Goal: Information Seeking & Learning: Find contact information

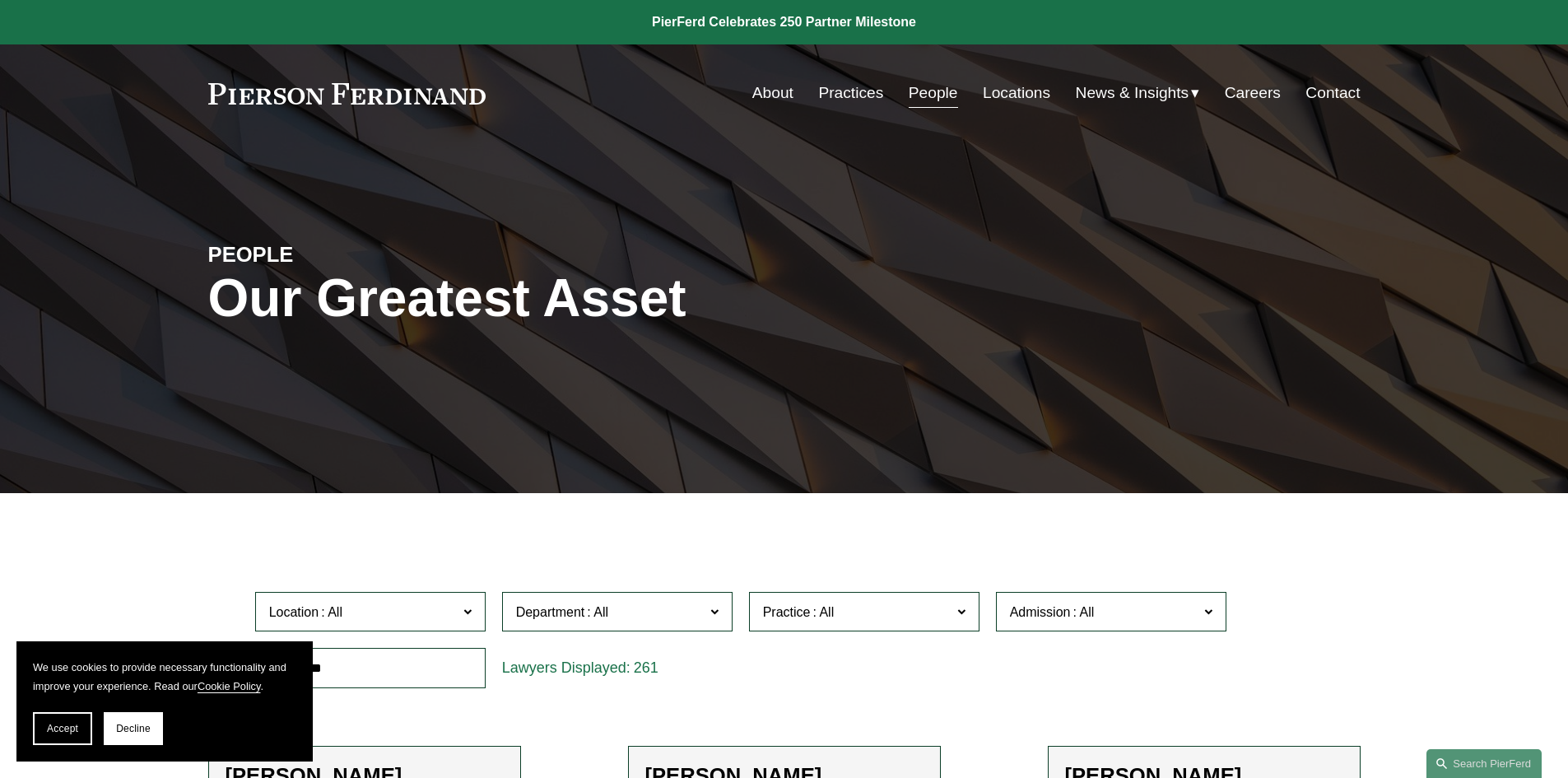
scroll to position [247, 0]
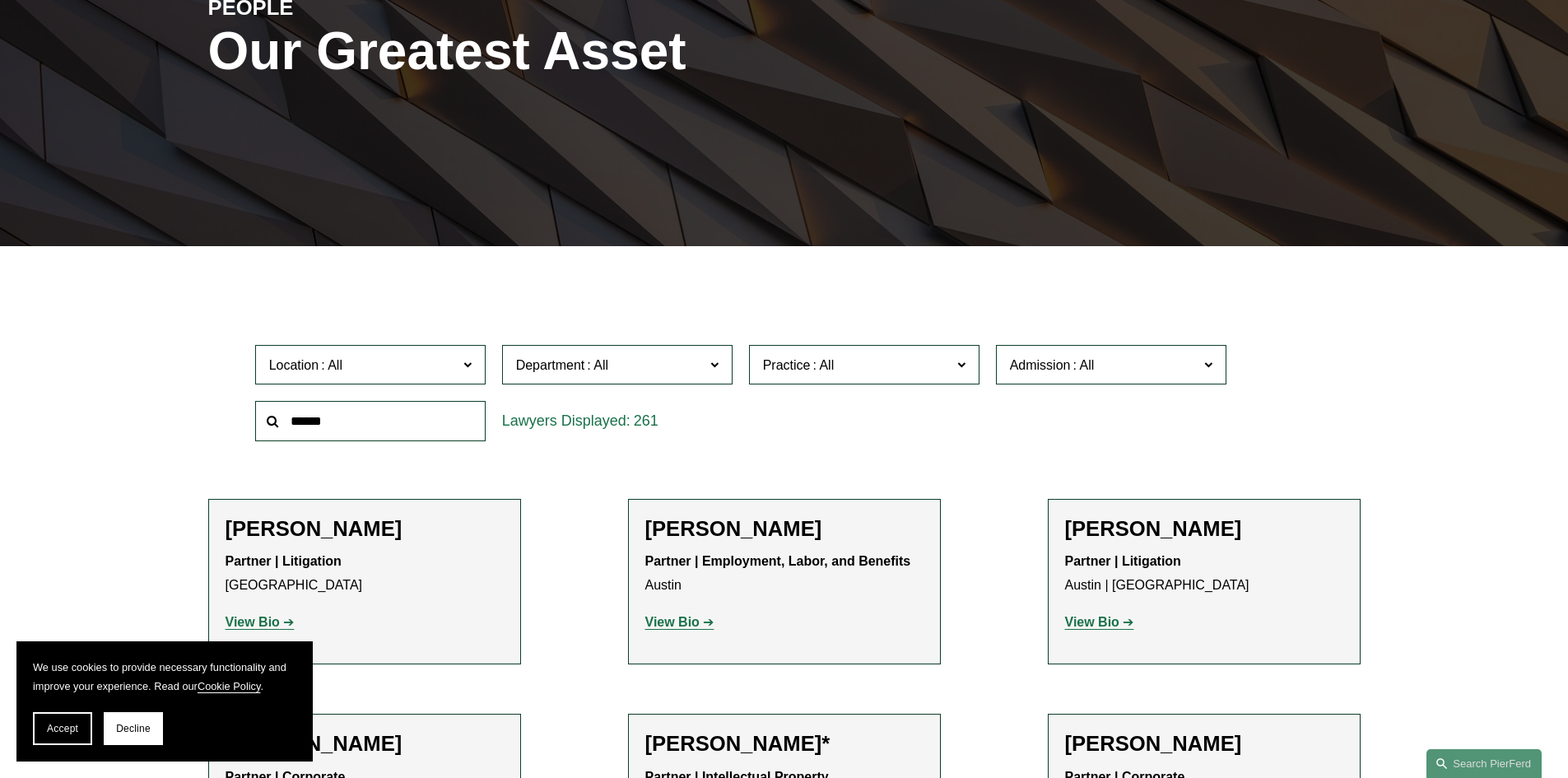
click at [369, 431] on input "text" at bounding box center [371, 421] width 231 height 40
type input "*****"
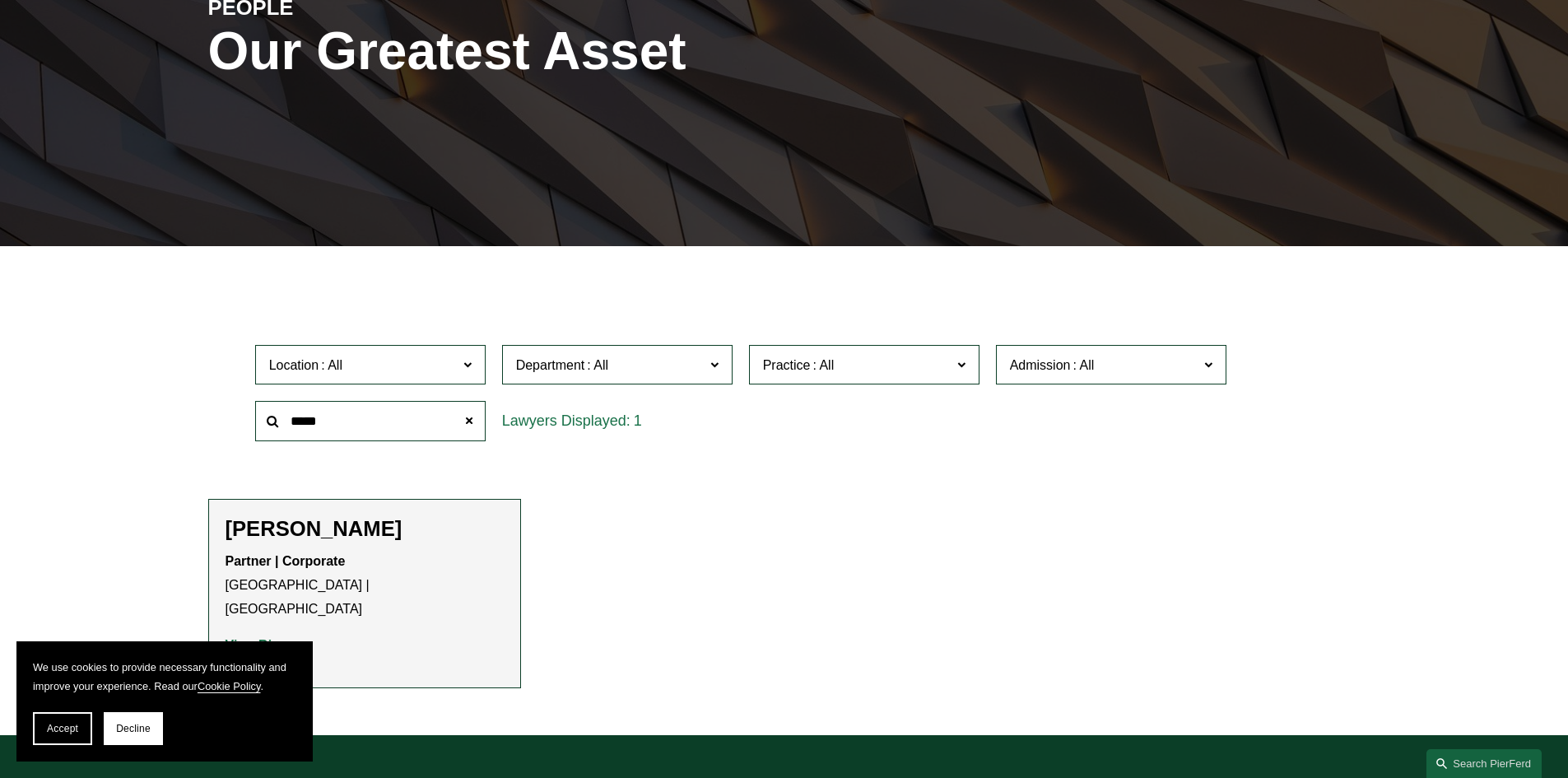
click at [357, 526] on h2 "[PERSON_NAME]" at bounding box center [364, 529] width 278 height 26
drag, startPoint x: 382, startPoint y: 529, endPoint x: 213, endPoint y: 517, distance: 169.4
click at [211, 517] on li "Jonathan Rosan Partner | Corporate Philadelphia | Princeton View Bio Location: …" at bounding box center [364, 594] width 313 height 189
copy h2 "[PERSON_NAME]"
click at [372, 530] on h2 "[PERSON_NAME]" at bounding box center [364, 529] width 278 height 26
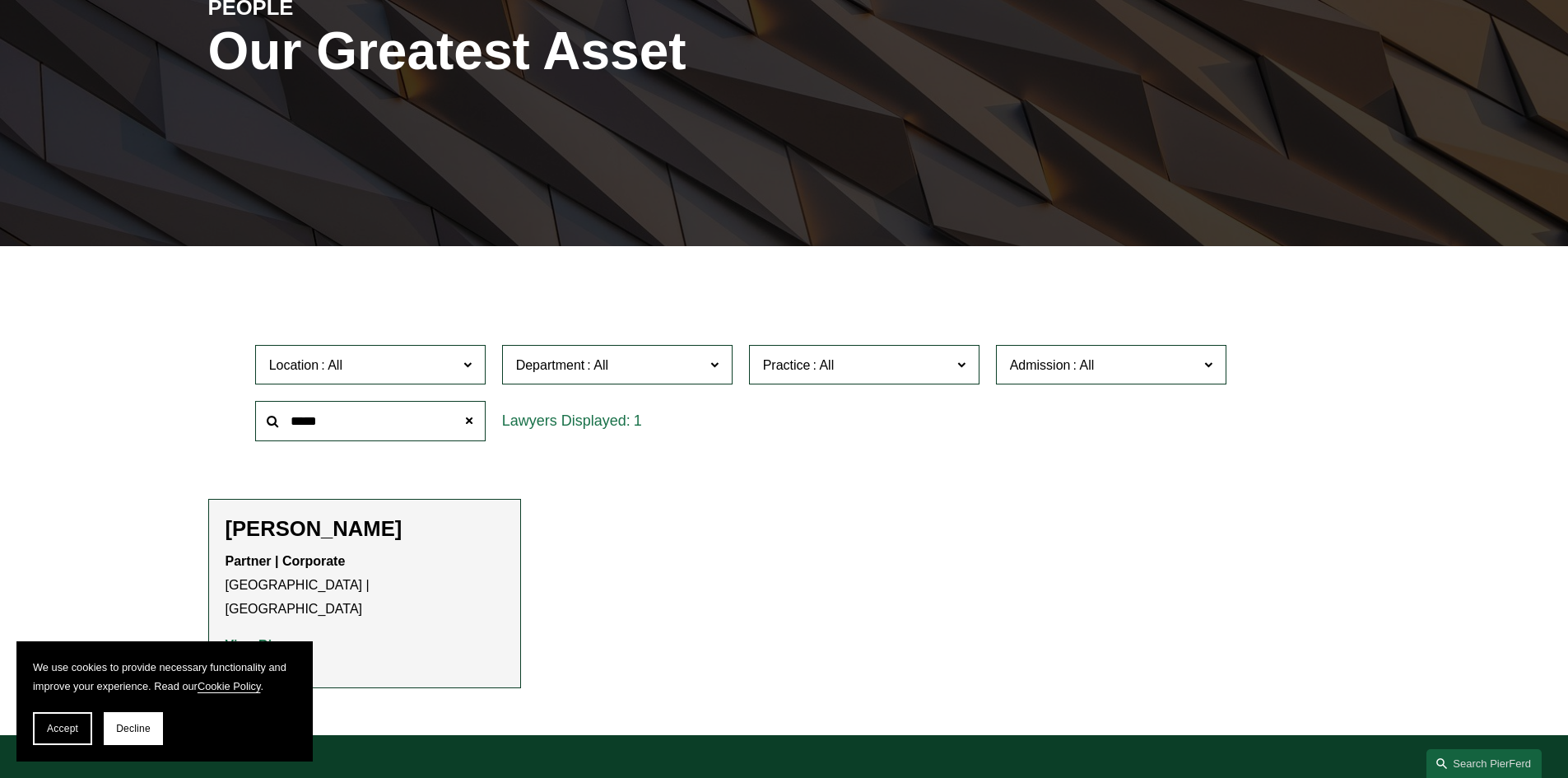
click at [263, 638] on strong "View Bio" at bounding box center [253, 645] width 55 height 14
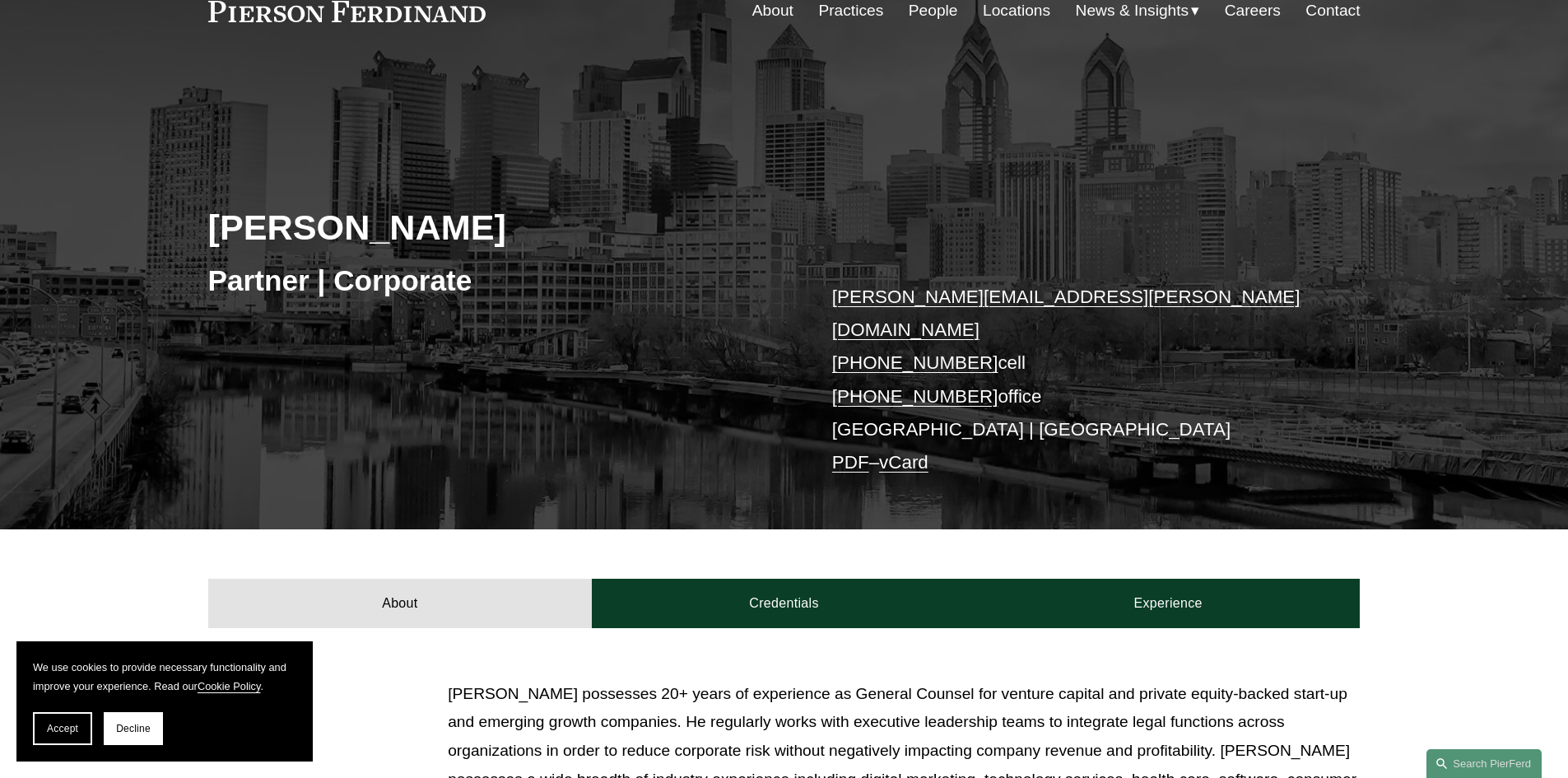
scroll to position [494, 0]
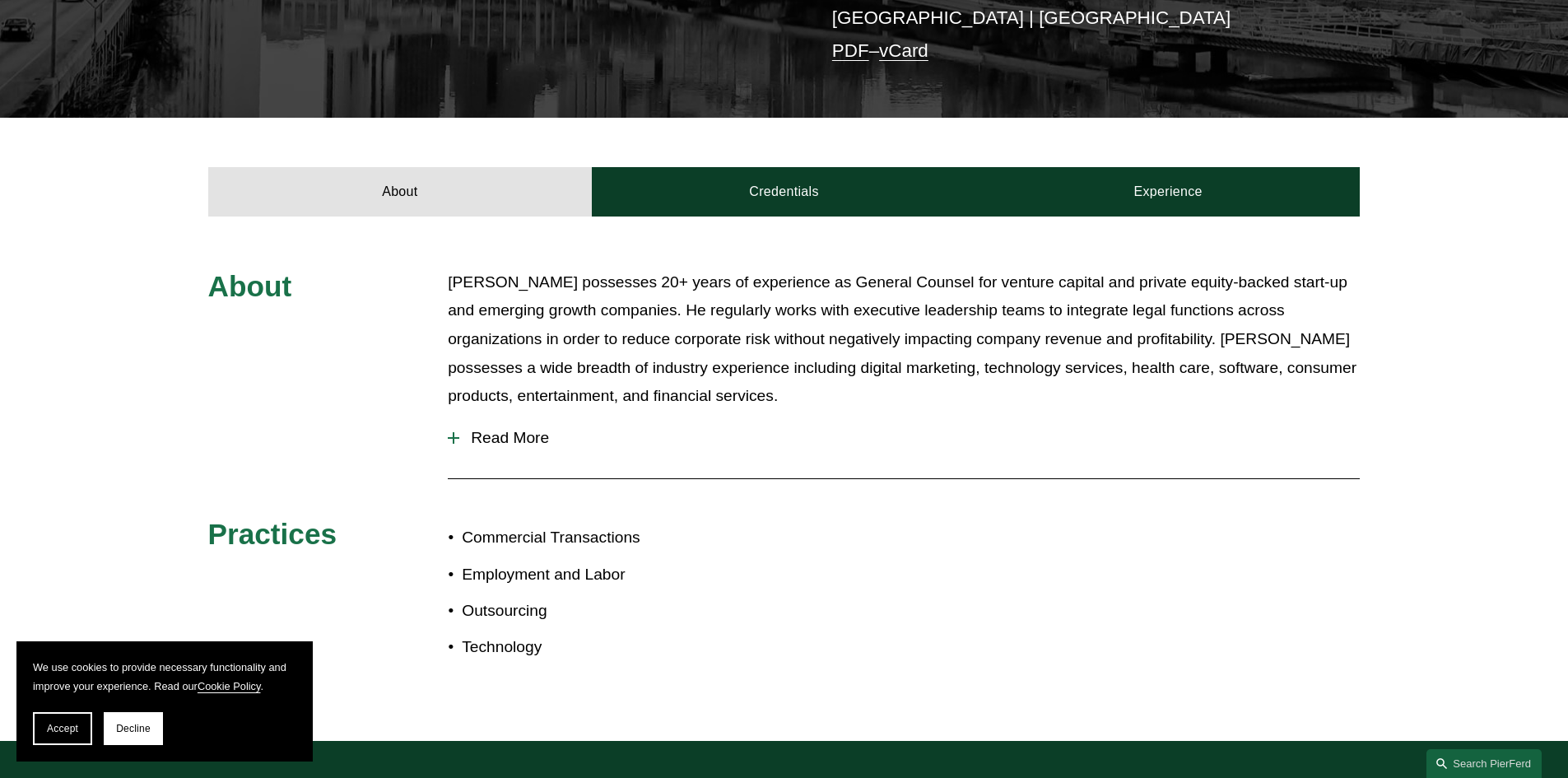
click at [886, 293] on p "[PERSON_NAME] possesses 20+ years of experience as General Counsel for venture …" at bounding box center [904, 340] width 912 height 142
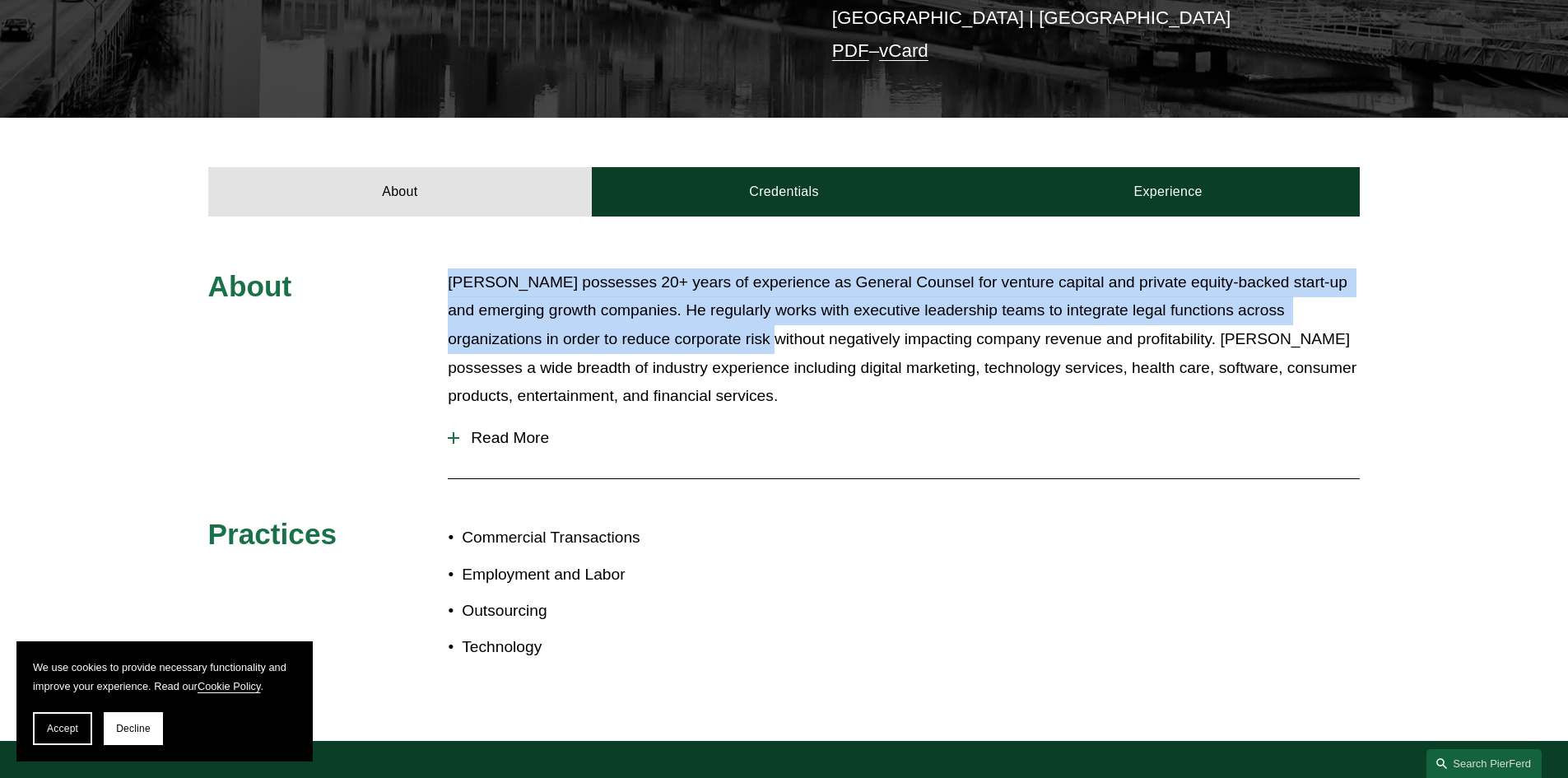
drag, startPoint x: 446, startPoint y: 253, endPoint x: 706, endPoint y: 320, distance: 268.5
click at [706, 320] on div "About [PERSON_NAME] possesses 20+ years of experience as General Counsel for ve…" at bounding box center [784, 479] width 1568 height 422
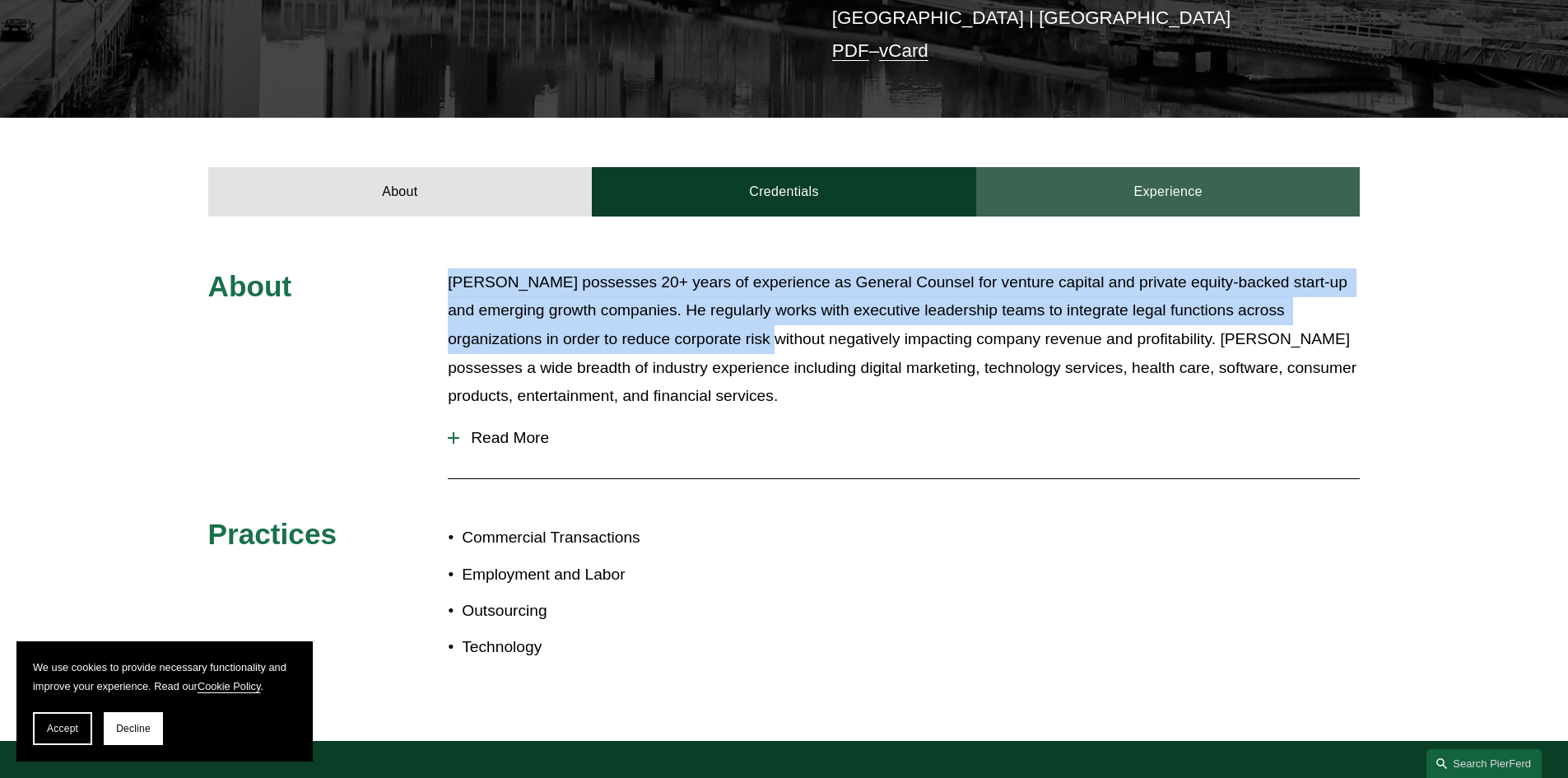
click at [1161, 168] on link "Experience" at bounding box center [1168, 192] width 384 height 49
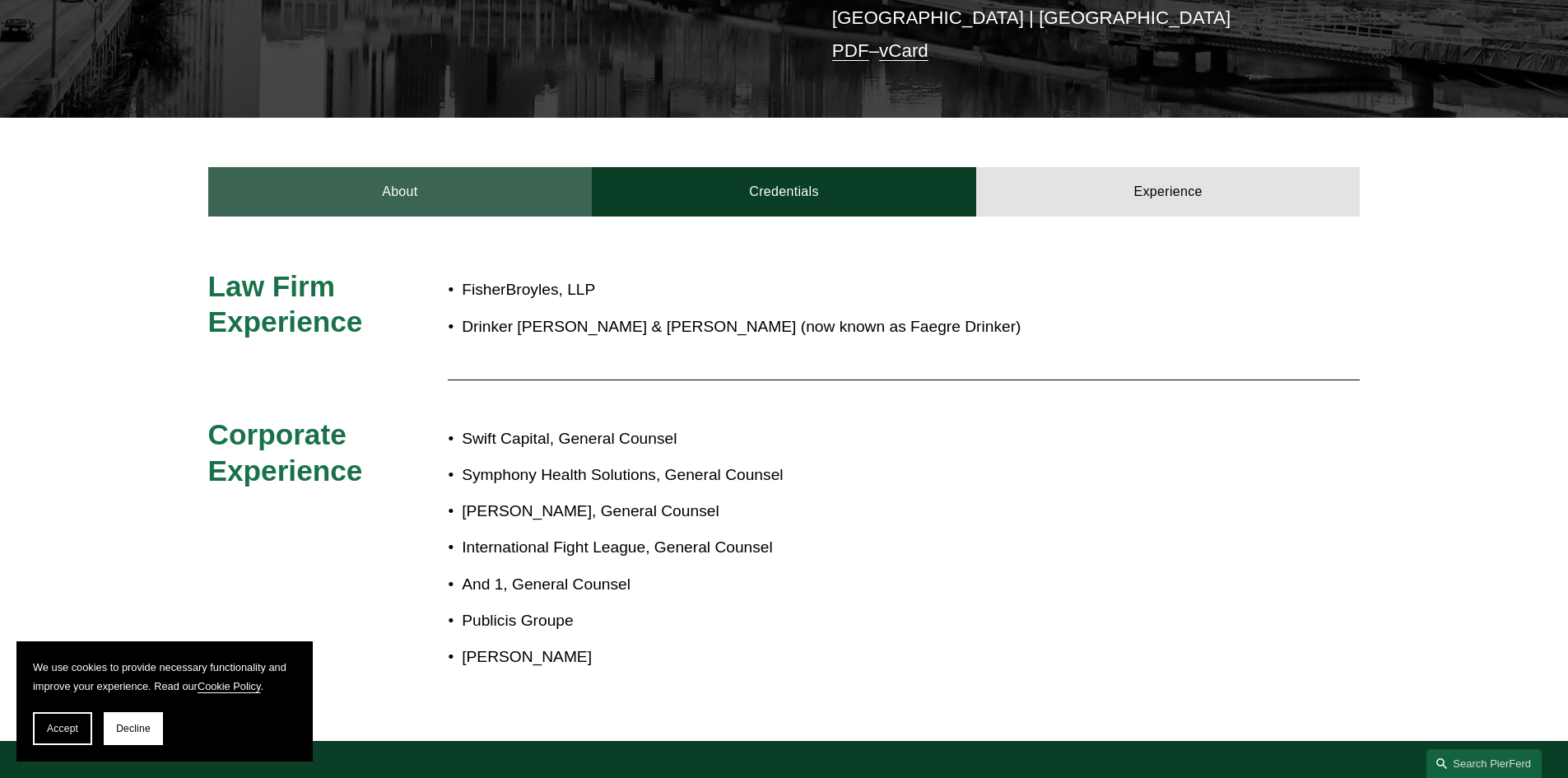
click at [416, 167] on link "About" at bounding box center [400, 192] width 384 height 49
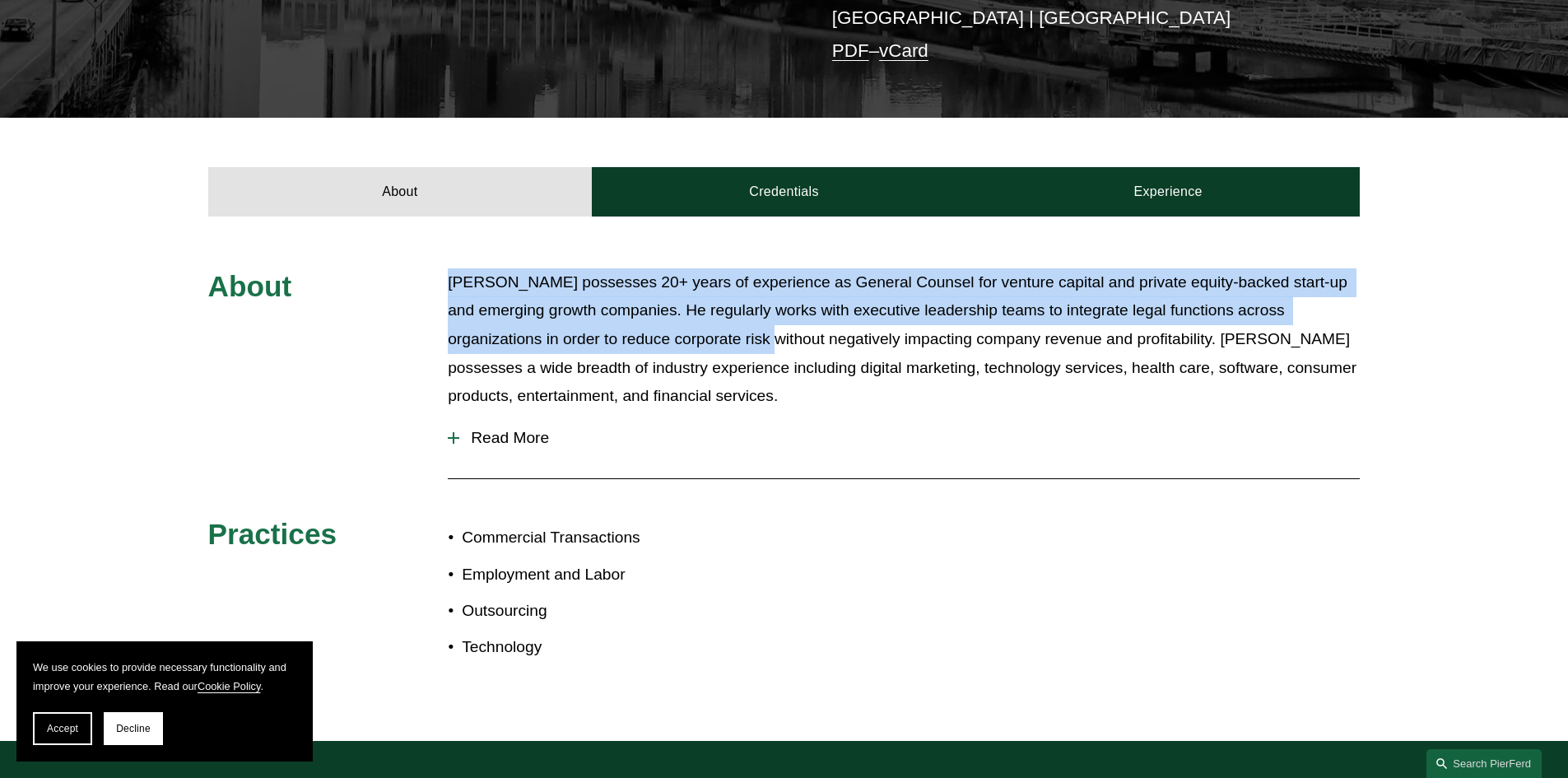
click at [482, 429] on span "Read More" at bounding box center [909, 438] width 901 height 18
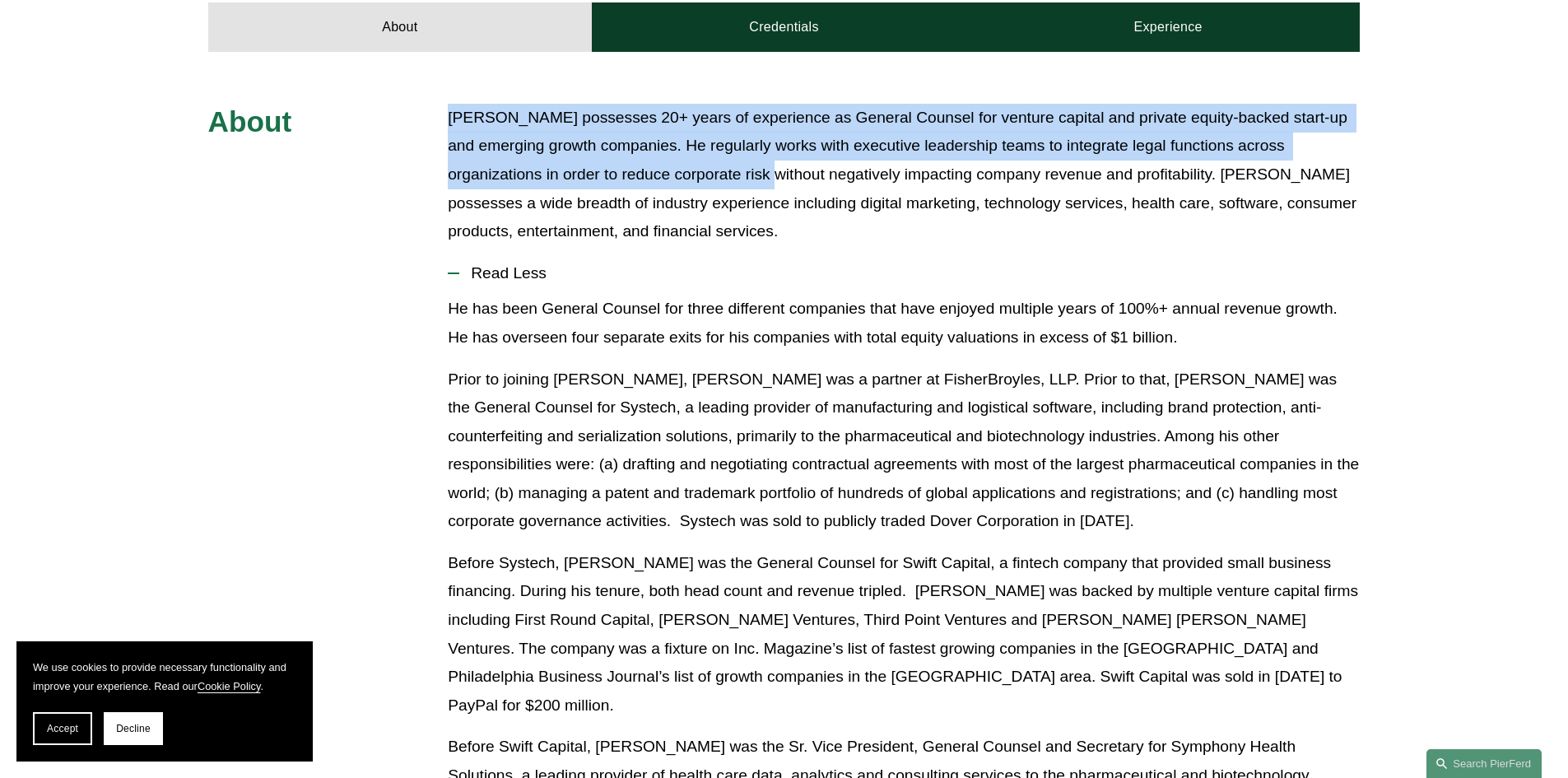
scroll to position [576, 0]
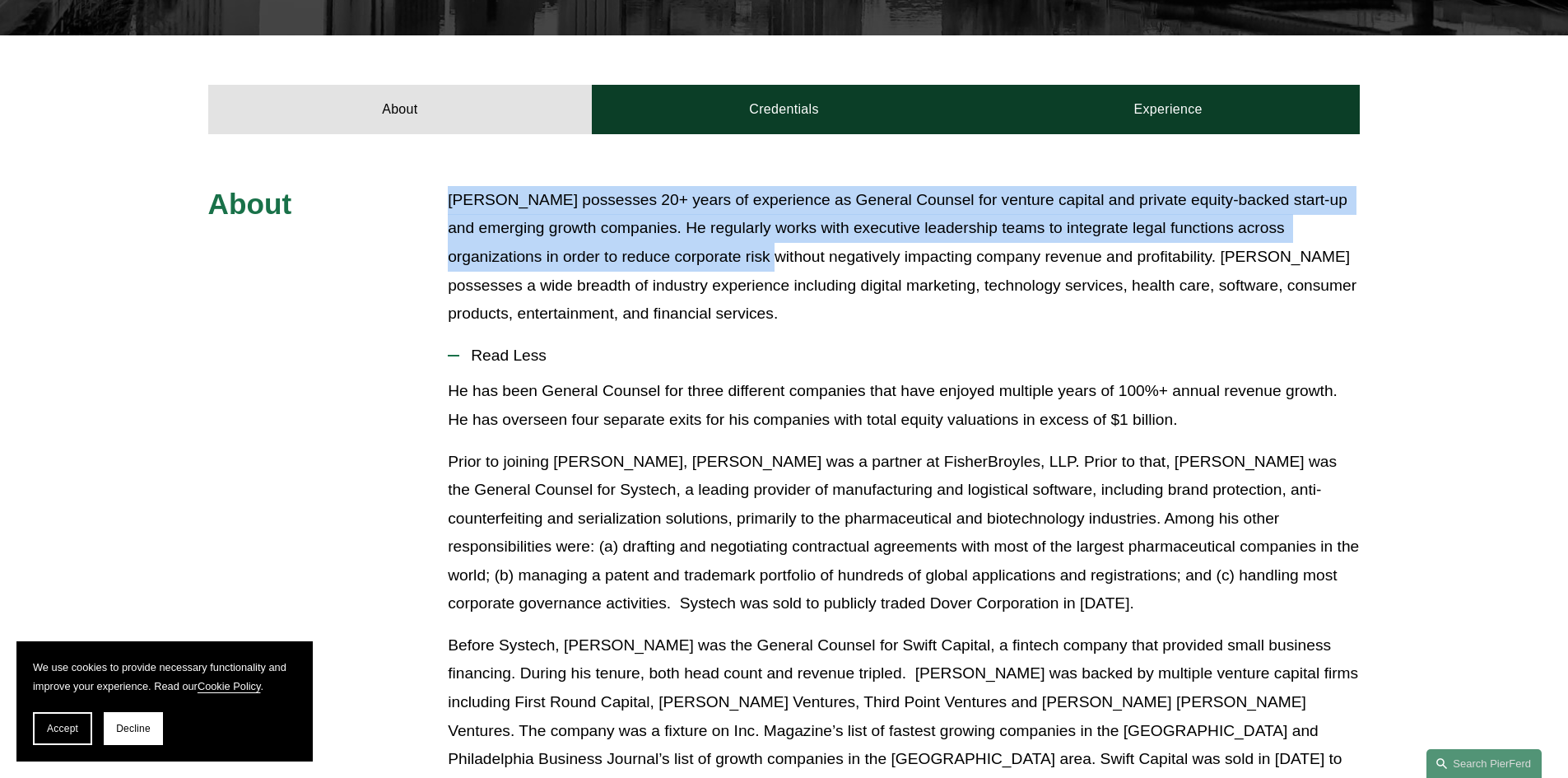
click at [652, 282] on p "[PERSON_NAME] possesses 20+ years of experience as General Counsel for venture …" at bounding box center [904, 258] width 912 height 142
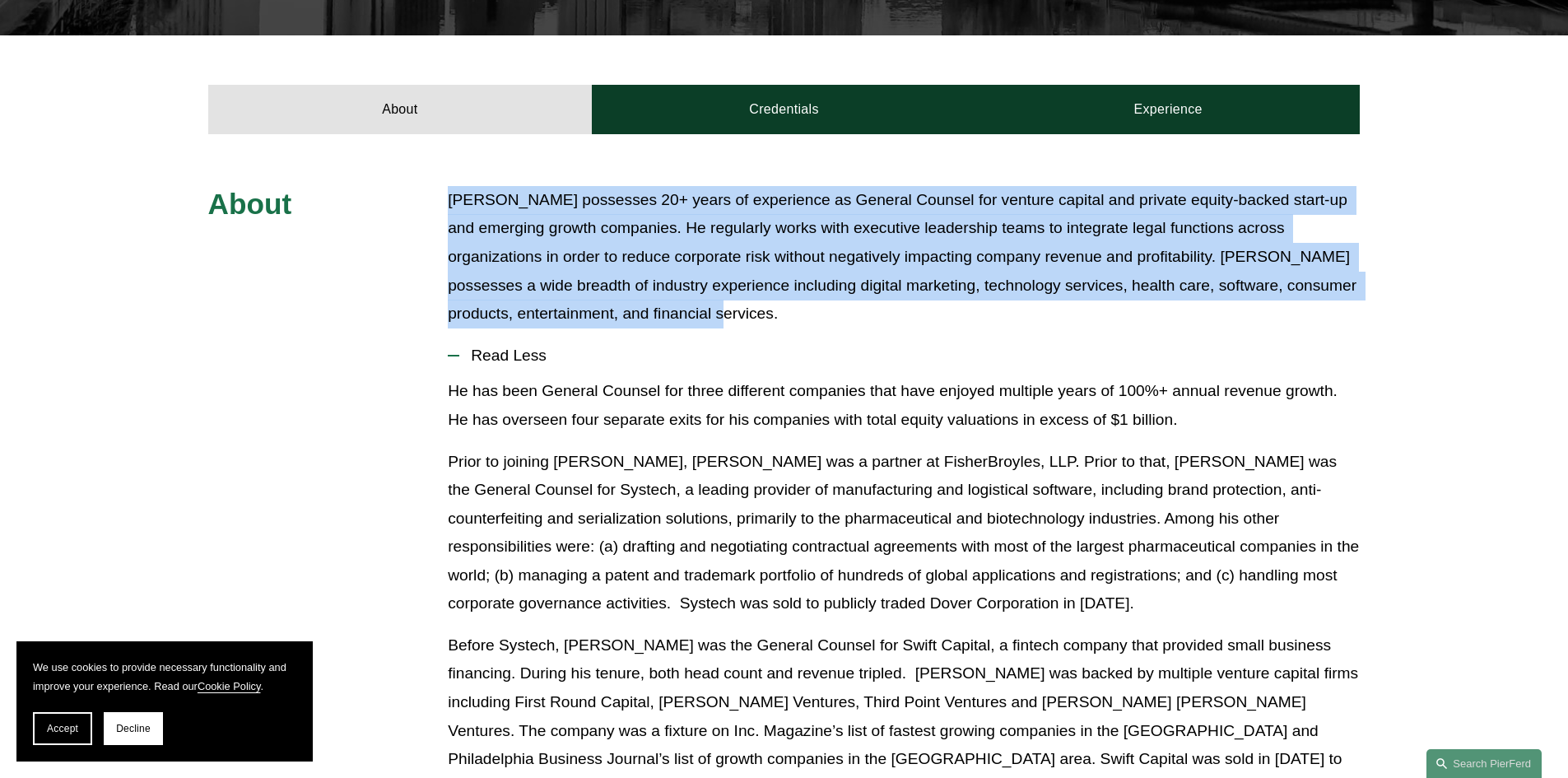
drag, startPoint x: 726, startPoint y: 289, endPoint x: 451, endPoint y: 180, distance: 295.8
click at [451, 186] on p "[PERSON_NAME] possesses 20+ years of experience as General Counsel for venture …" at bounding box center [904, 258] width 912 height 142
copy p "[PERSON_NAME] possesses 20+ years of experience as General Counsel for venture …"
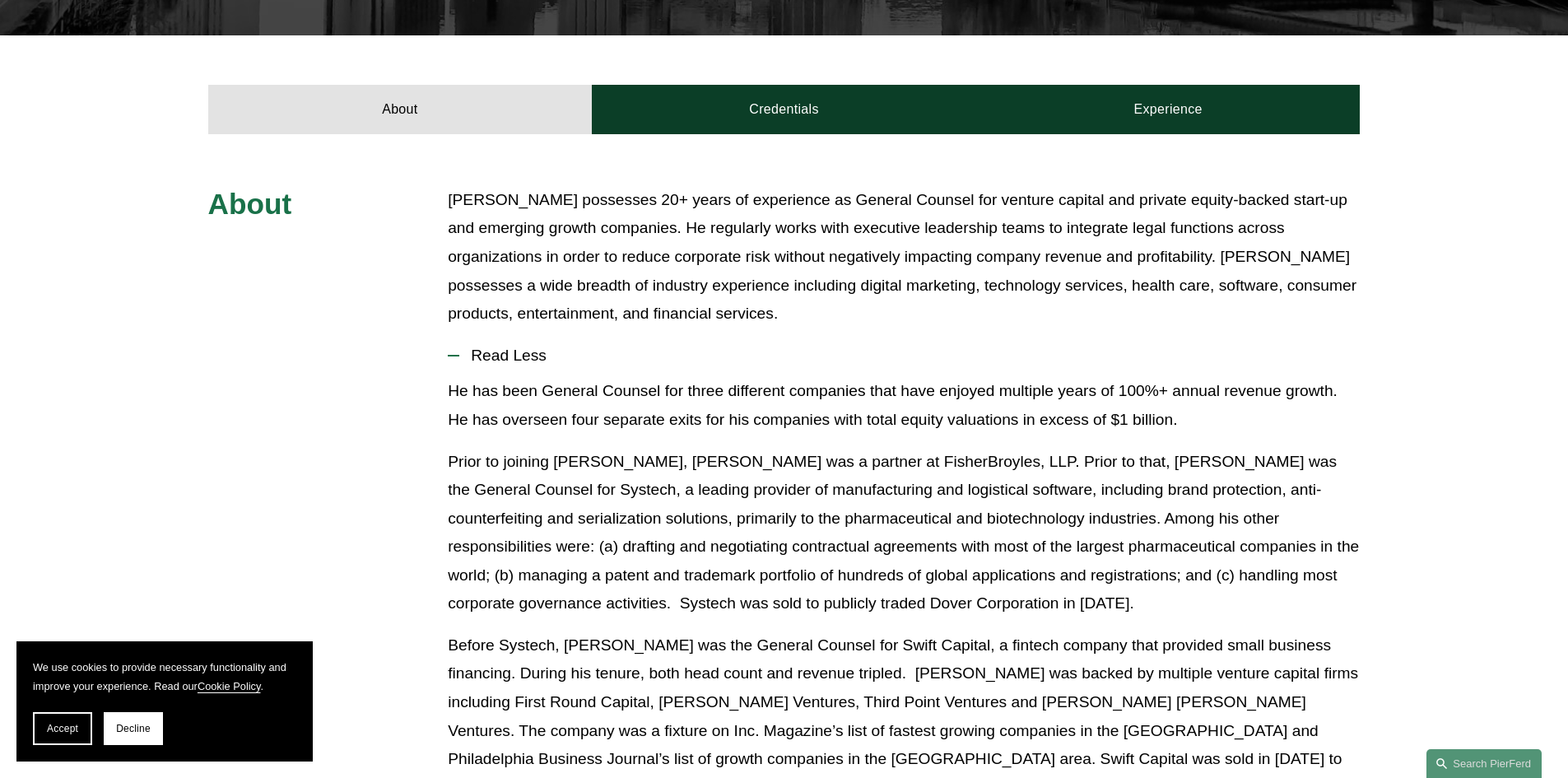
click at [701, 551] on p "Prior to joining [PERSON_NAME], [PERSON_NAME] was a partner at FisherBroyles, L…" at bounding box center [904, 533] width 912 height 171
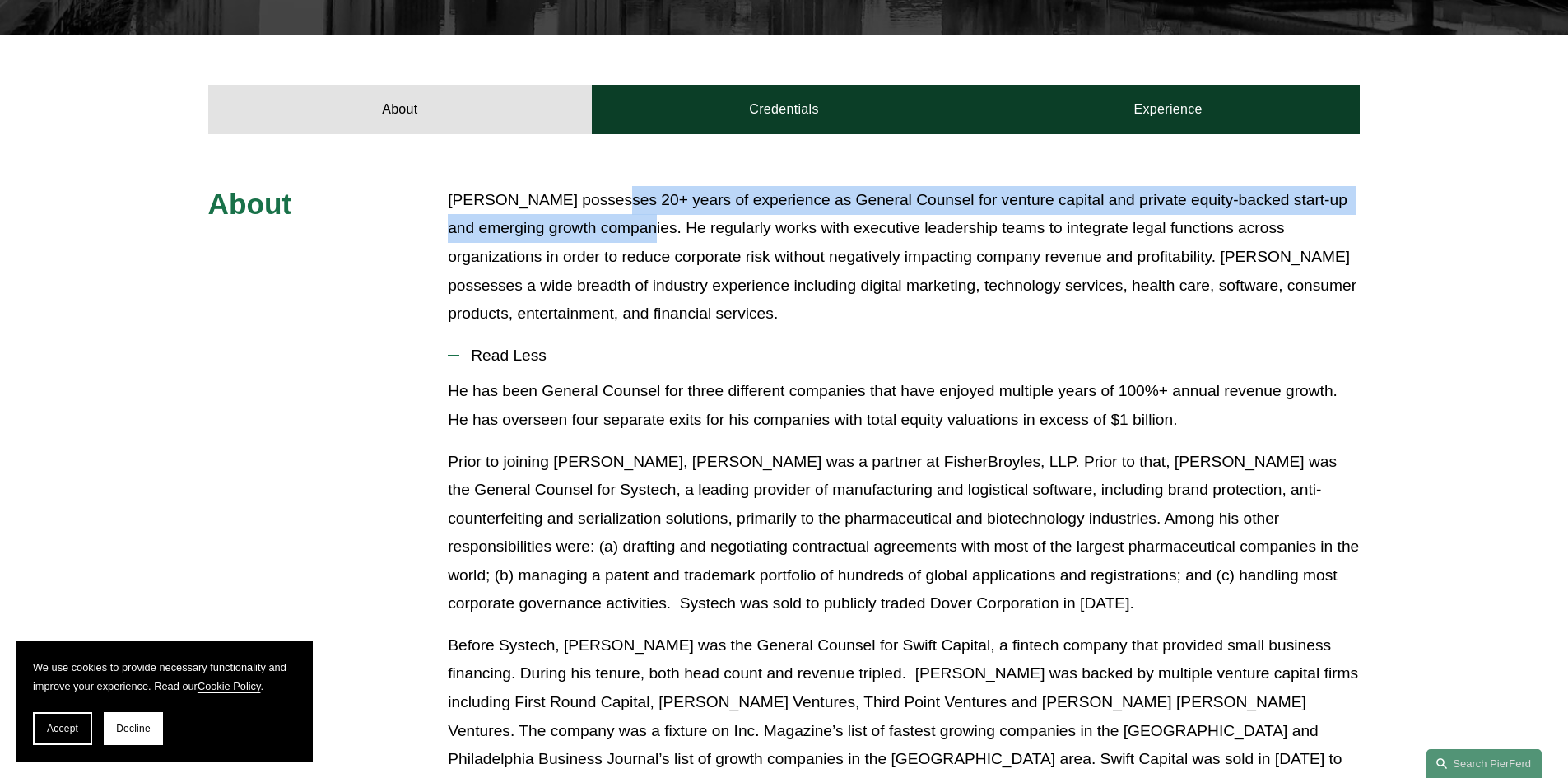
drag, startPoint x: 608, startPoint y: 174, endPoint x: 648, endPoint y: 210, distance: 53.8
click at [652, 213] on p "[PERSON_NAME] possesses 20+ years of experience as General Counsel for venture …" at bounding box center [904, 258] width 912 height 142
copy p "20+ years of experience as General Counsel for venture capital and private equi…"
